Goal: Task Accomplishment & Management: Use online tool/utility

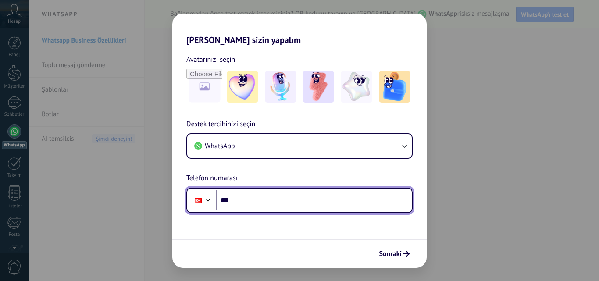
click at [262, 198] on input "***" at bounding box center [313, 200] width 195 height 20
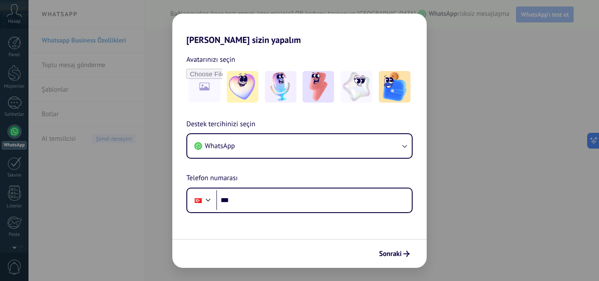
drag, startPoint x: 310, startPoint y: 23, endPoint x: 314, endPoint y: 17, distance: 7.9
click at [314, 17] on h2 "[PERSON_NAME] sizin yapalım" at bounding box center [299, 30] width 254 height 32
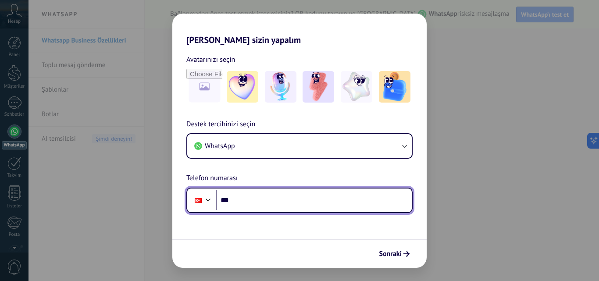
click at [241, 196] on input "***" at bounding box center [313, 200] width 195 height 20
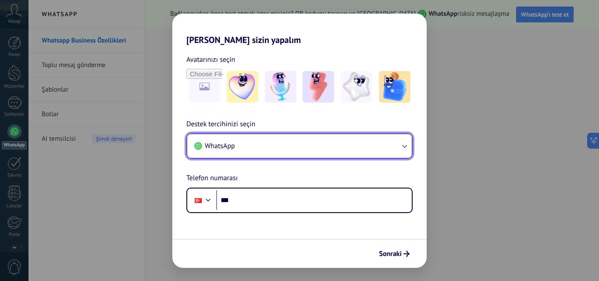
click at [260, 142] on button "WhatsApp" at bounding box center [299, 146] width 224 height 24
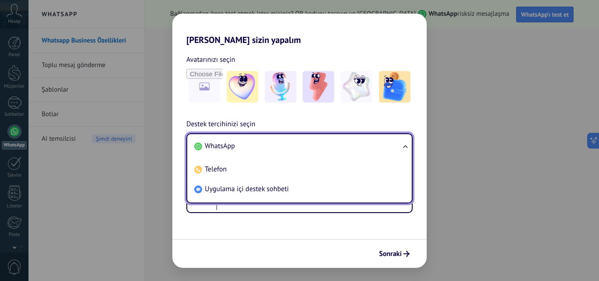
click at [244, 144] on li "WhatsApp" at bounding box center [298, 146] width 214 height 20
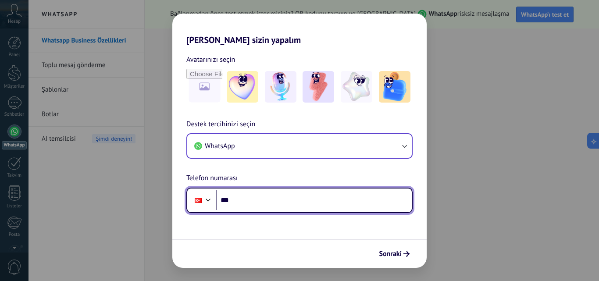
drag, startPoint x: 250, startPoint y: 205, endPoint x: 214, endPoint y: 135, distance: 78.4
click at [245, 194] on input "***" at bounding box center [313, 200] width 195 height 20
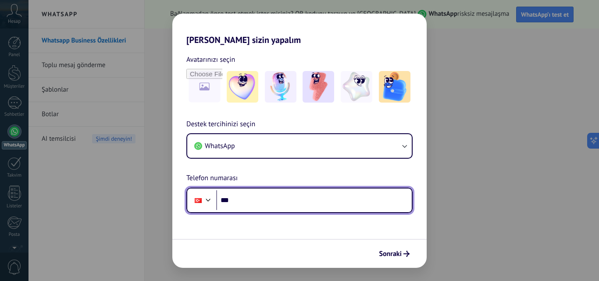
click at [239, 206] on input "***" at bounding box center [313, 200] width 195 height 20
type input "**********"
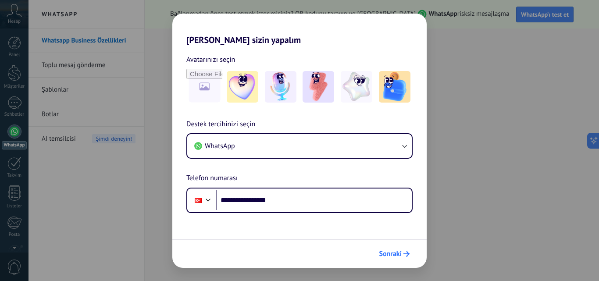
click at [393, 252] on span "Sonraki" at bounding box center [390, 254] width 23 height 6
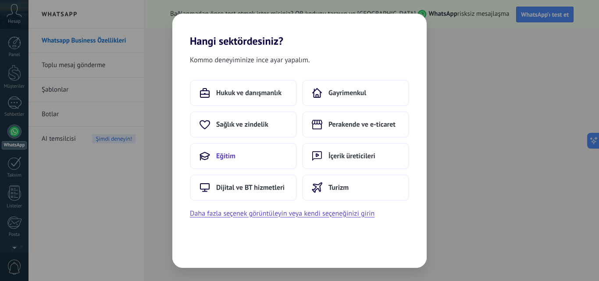
click at [237, 159] on button "Eğitim" at bounding box center [243, 156] width 107 height 26
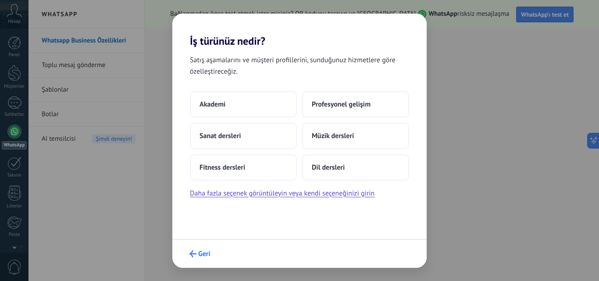
click at [191, 257] on icon "submit" at bounding box center [192, 253] width 7 height 7
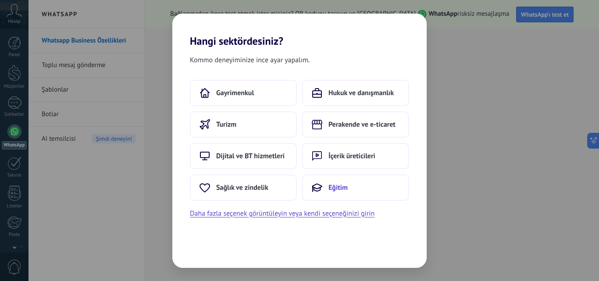
click at [328, 190] on span "Eğitim" at bounding box center [337, 187] width 19 height 9
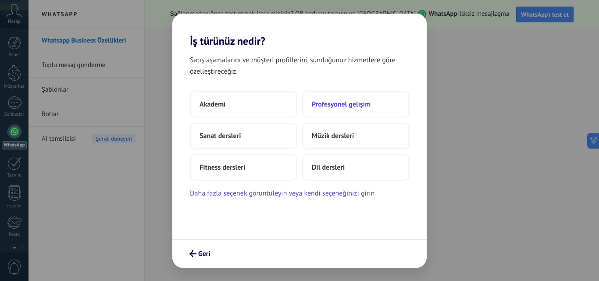
click at [363, 106] on span "Profesyonel gelişim" at bounding box center [341, 104] width 59 height 9
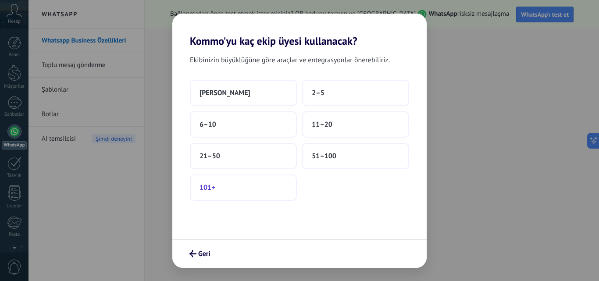
click at [219, 187] on button "101+" at bounding box center [243, 187] width 107 height 26
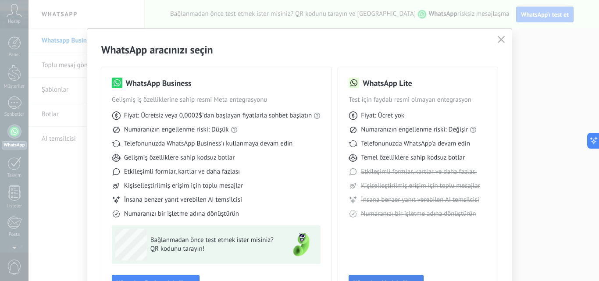
scroll to position [63, 0]
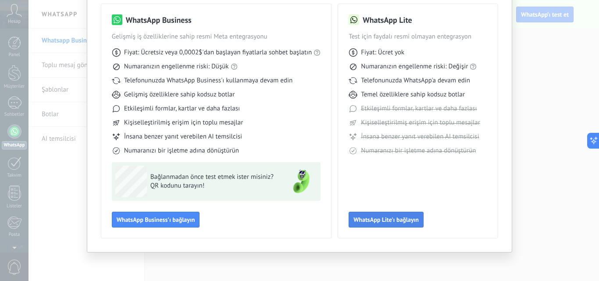
click at [390, 224] on button "WhatsApp Lite'ı bağlayın" at bounding box center [385, 220] width 75 height 16
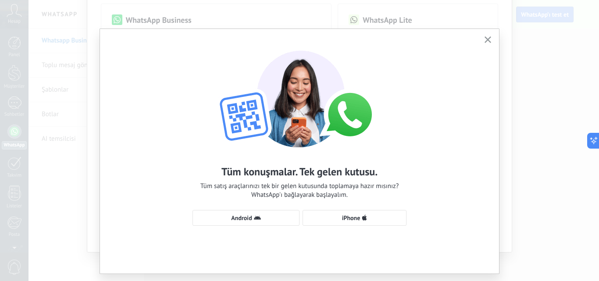
scroll to position [21, 0]
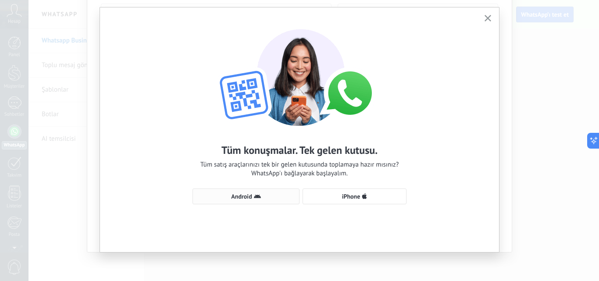
click at [247, 199] on span "Android" at bounding box center [241, 196] width 21 height 6
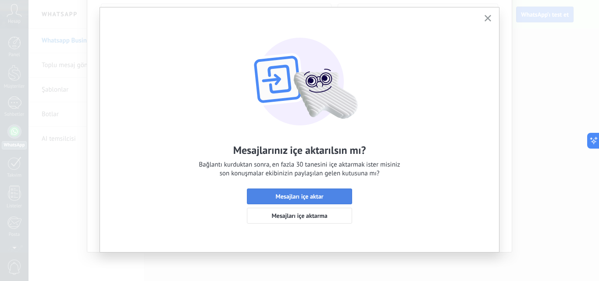
click at [316, 196] on span "Mesajları içe aktar" at bounding box center [299, 196] width 48 height 6
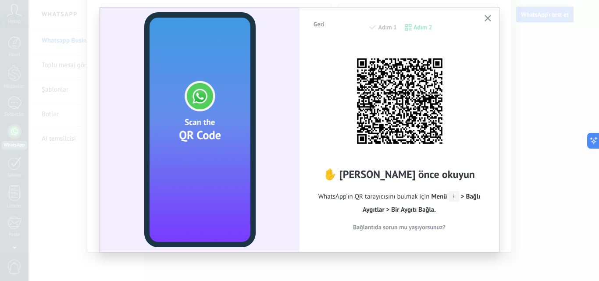
click at [451, 221] on button "Bağlantıda sorun mu yaşıyorsunuz?" at bounding box center [398, 226] width 173 height 13
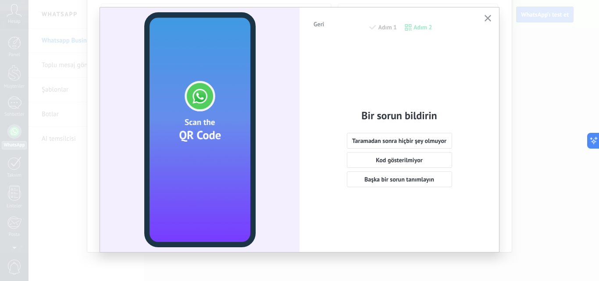
click at [486, 18] on use "button" at bounding box center [487, 18] width 7 height 7
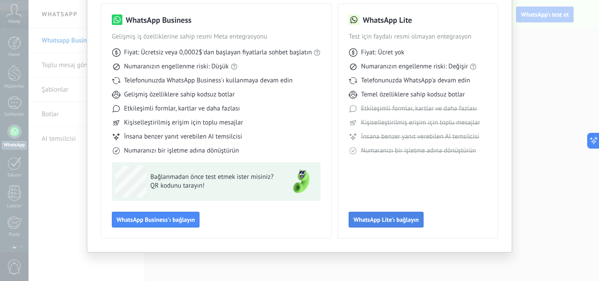
click at [387, 218] on span "WhatsApp Lite'ı bağlayın" at bounding box center [385, 220] width 65 height 6
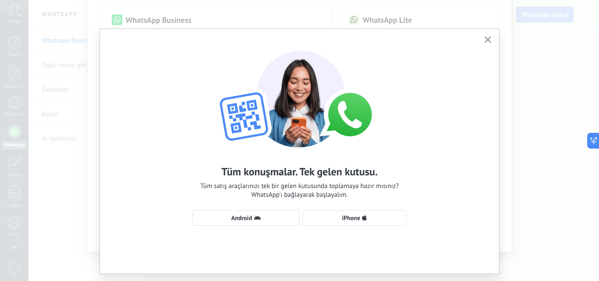
scroll to position [21, 0]
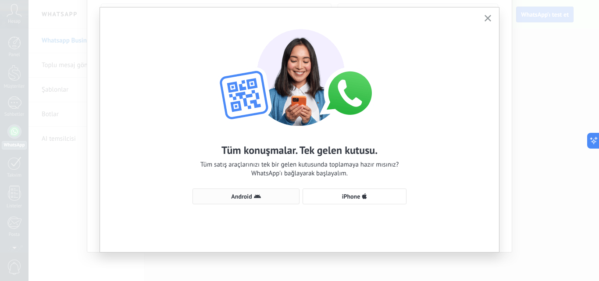
click at [237, 196] on span "Android" at bounding box center [241, 196] width 21 height 6
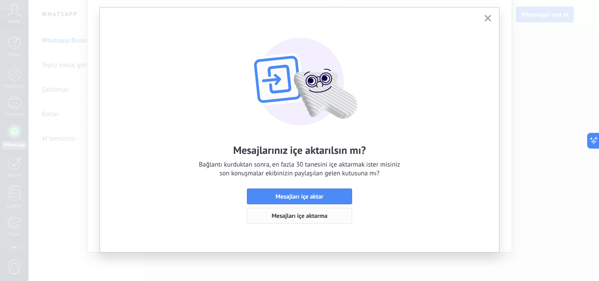
click at [298, 216] on span "Mesajları içe aktarma" at bounding box center [299, 216] width 56 height 6
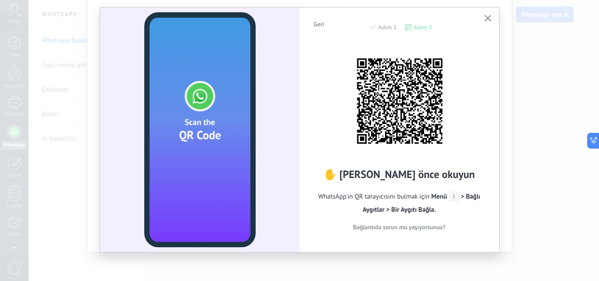
click at [313, 200] on span "WhatsApp'ın QR tarayıcısını bulmak için Menü > Bağlı Aygıtlar > Bir Aygıtı Bağl…" at bounding box center [398, 203] width 173 height 26
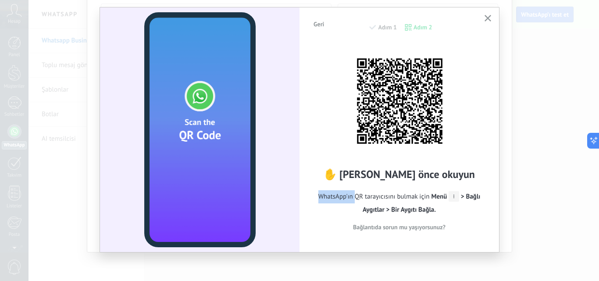
drag, startPoint x: 482, startPoint y: 19, endPoint x: 471, endPoint y: 86, distance: 68.4
click at [471, 86] on div "Geri Adım 1 Adım 2 ✋ Taramadan önce okuyun WhatsApp'ın QR tarayıcısını bulmak i…" at bounding box center [299, 129] width 399 height 245
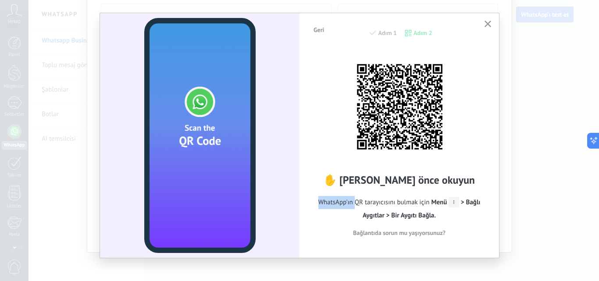
scroll to position [0, 0]
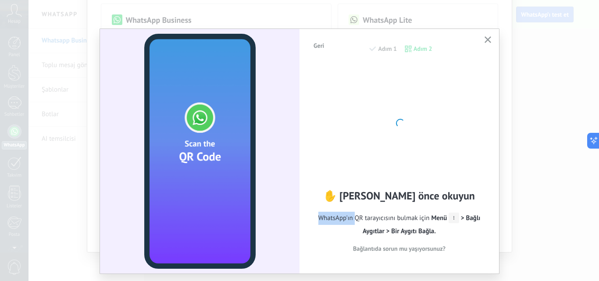
click at [488, 41] on use "button" at bounding box center [487, 39] width 7 height 7
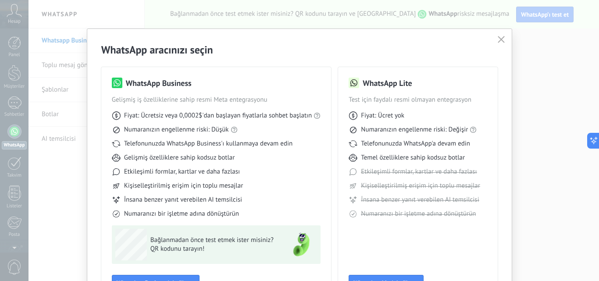
scroll to position [44, 0]
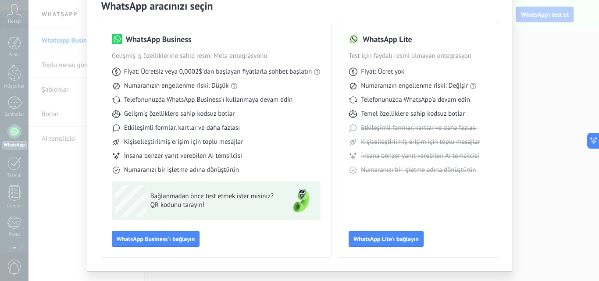
click at [390, 204] on div "WhatsApp Lite Test için faydalı resmi olmayan entegrasyon Fiyat: Ücret yok Numa…" at bounding box center [417, 140] width 138 height 213
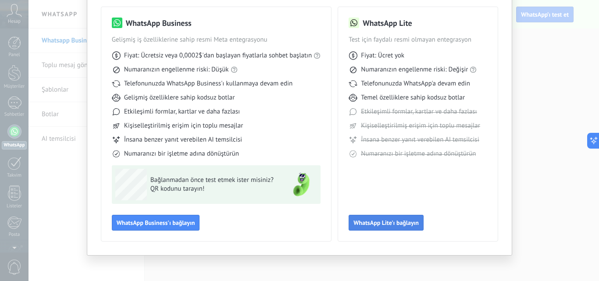
scroll to position [63, 0]
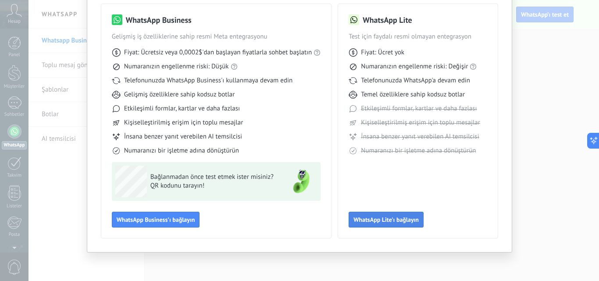
click at [376, 218] on span "WhatsApp Lite'ı bağlayın" at bounding box center [385, 220] width 65 height 6
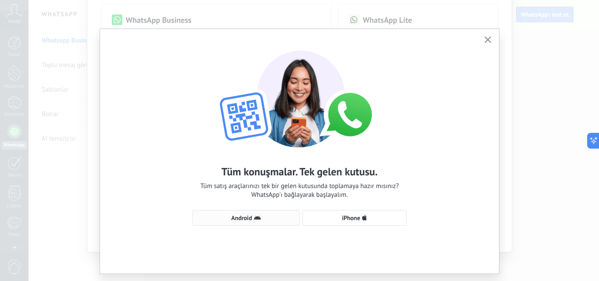
click at [246, 218] on span "Android" at bounding box center [241, 218] width 21 height 6
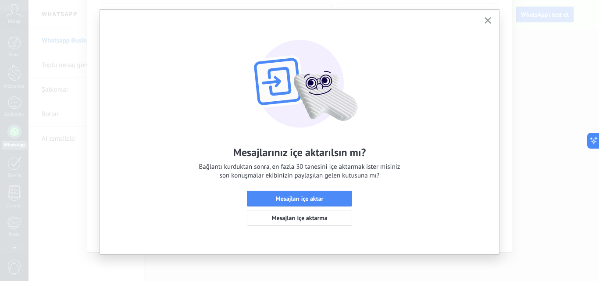
scroll to position [21, 0]
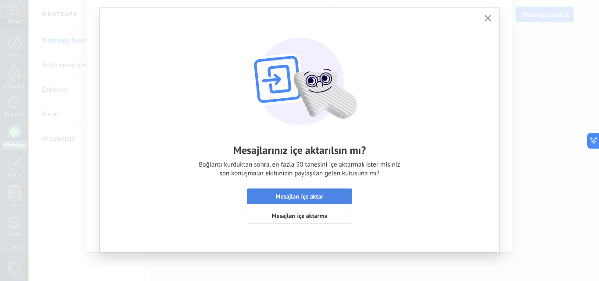
click at [311, 197] on span "Mesajları içe aktar" at bounding box center [299, 196] width 48 height 6
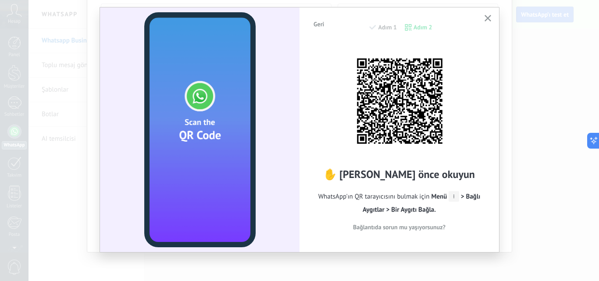
click at [485, 20] on use "button" at bounding box center [487, 18] width 7 height 7
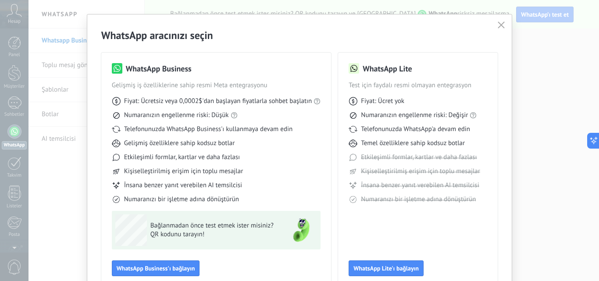
scroll to position [0, 0]
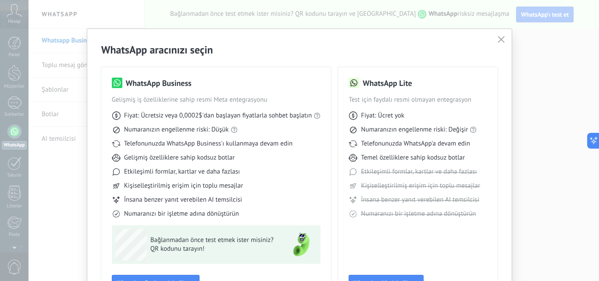
click at [499, 35] on button "button" at bounding box center [500, 40] width 11 height 12
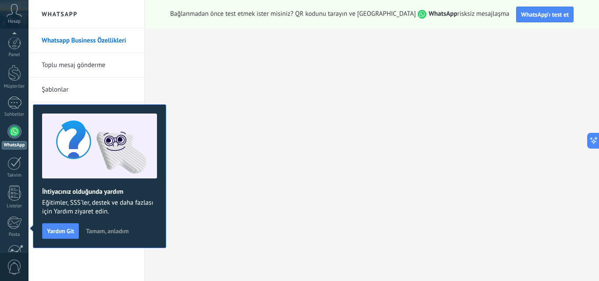
scroll to position [84, 0]
click at [107, 229] on span "Tamam, anladım" at bounding box center [107, 231] width 43 height 6
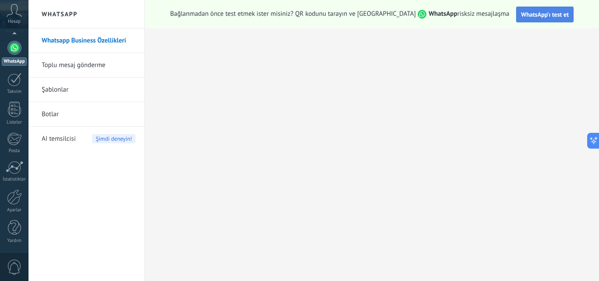
click at [521, 17] on span "WhatsApp’ı test et" at bounding box center [545, 15] width 48 height 8
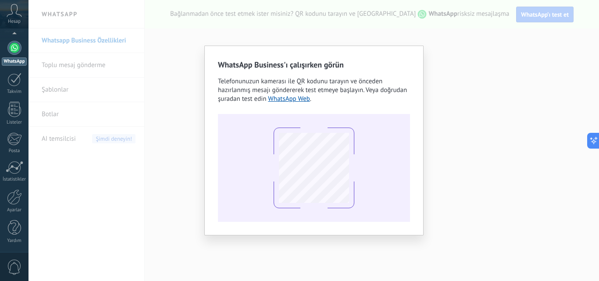
click at [433, 45] on div "WhatsApp Business'ı çalışırken görün Telefonunuzun kamerası ile QR kodunu taray…" at bounding box center [313, 140] width 570 height 281
